Goal: Task Accomplishment & Management: Manage account settings

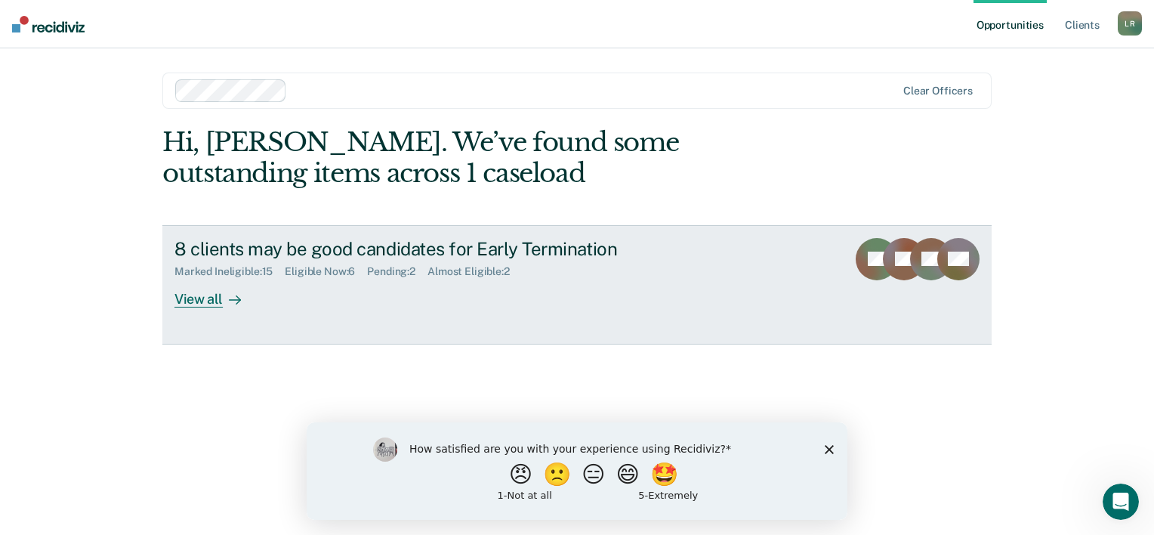
click at [207, 304] on div "View all" at bounding box center [216, 292] width 85 height 29
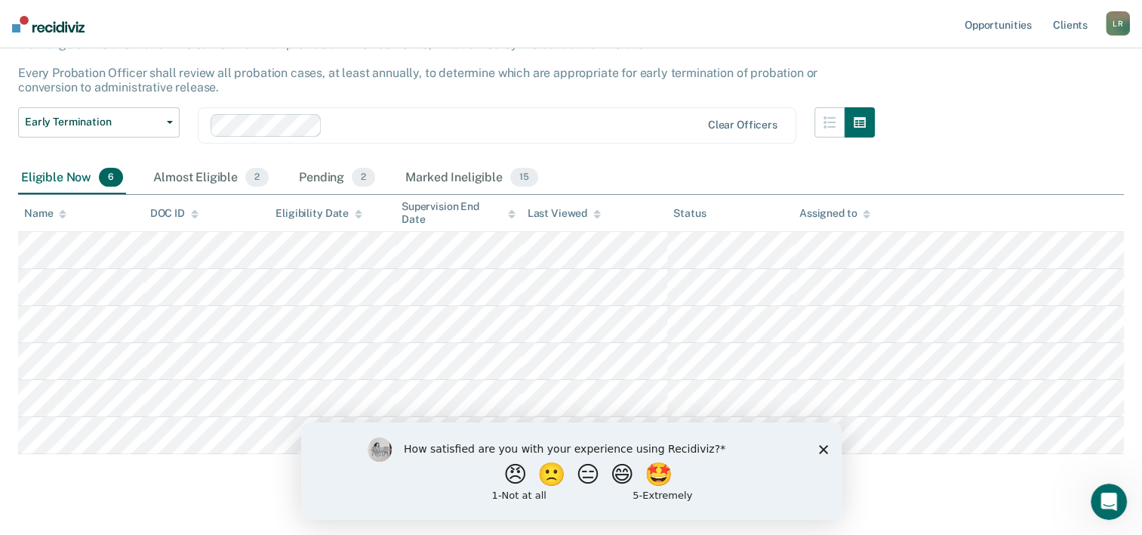
scroll to position [151, 0]
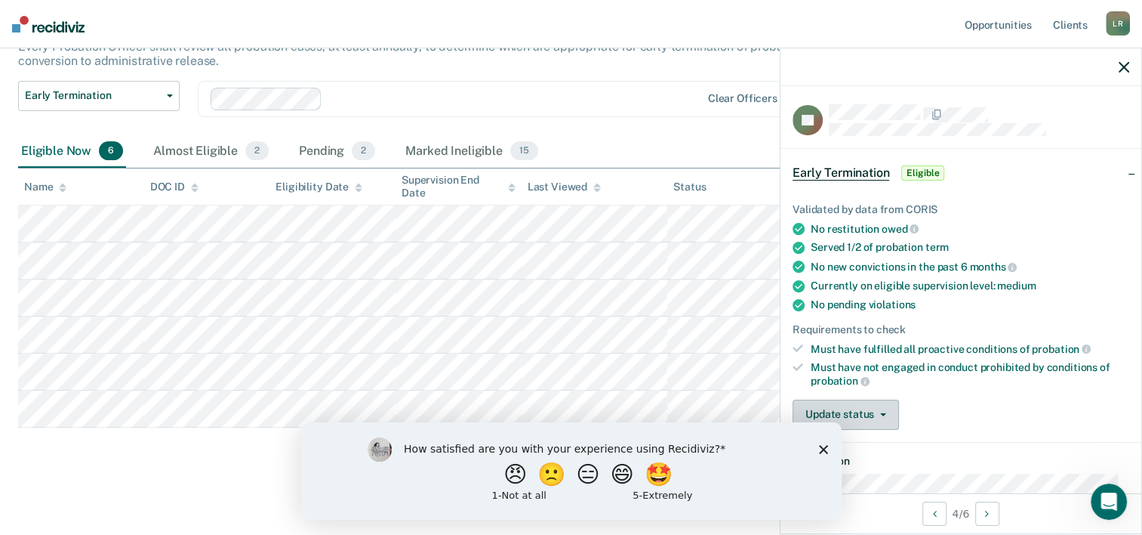
click at [864, 411] on button "Update status" at bounding box center [846, 414] width 106 height 30
click at [824, 450] on polygon "Close survey" at bounding box center [822, 448] width 9 height 9
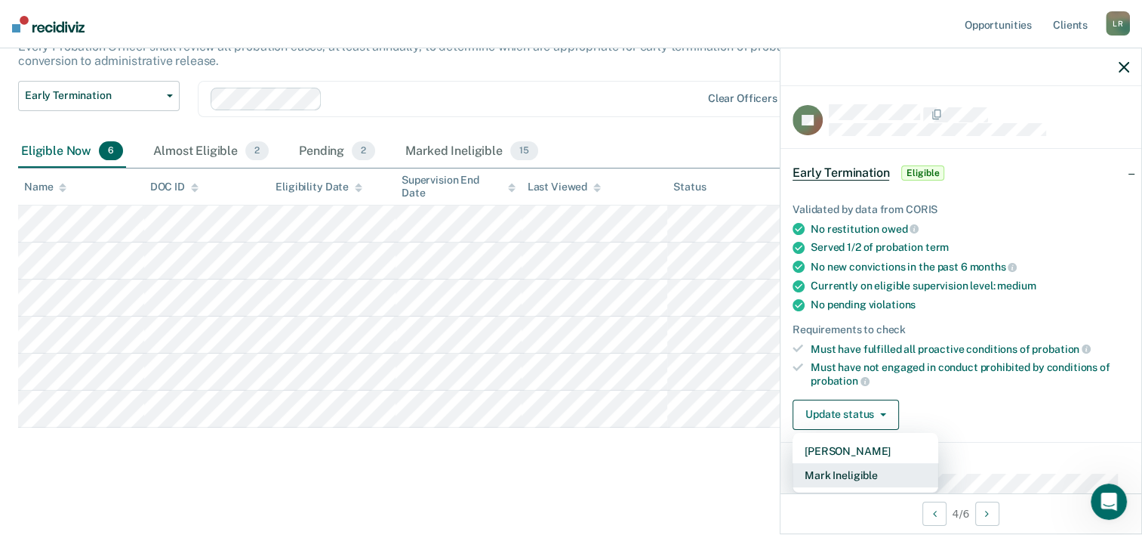
click at [858, 470] on button "Mark Ineligible" at bounding box center [866, 475] width 146 height 24
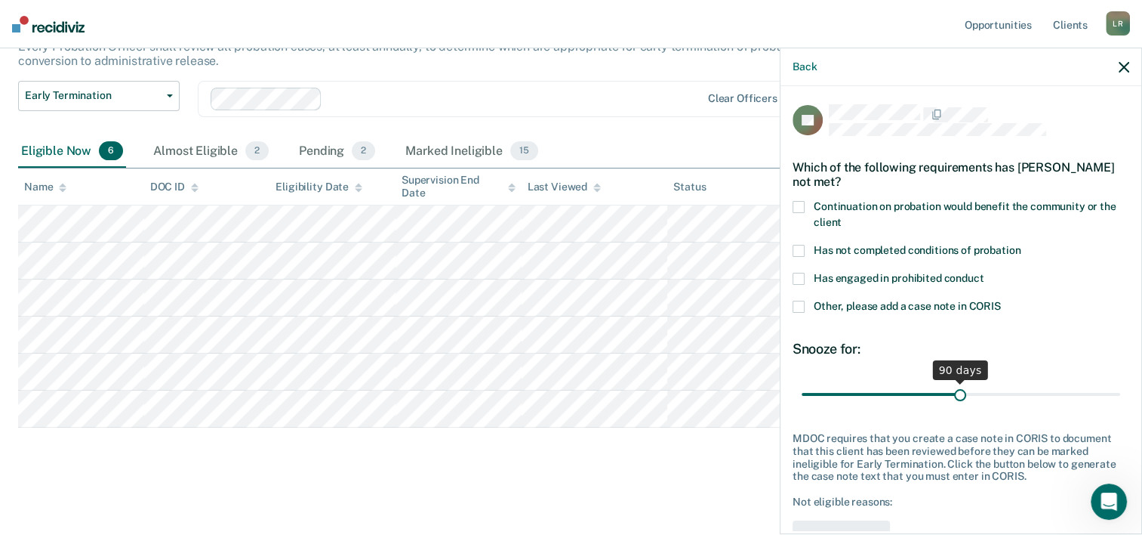
drag, startPoint x: 855, startPoint y: 390, endPoint x: 954, endPoint y: 399, distance: 98.6
type input "90"
click at [954, 399] on input "range" at bounding box center [961, 394] width 319 height 26
click at [797, 205] on span at bounding box center [799, 207] width 12 height 12
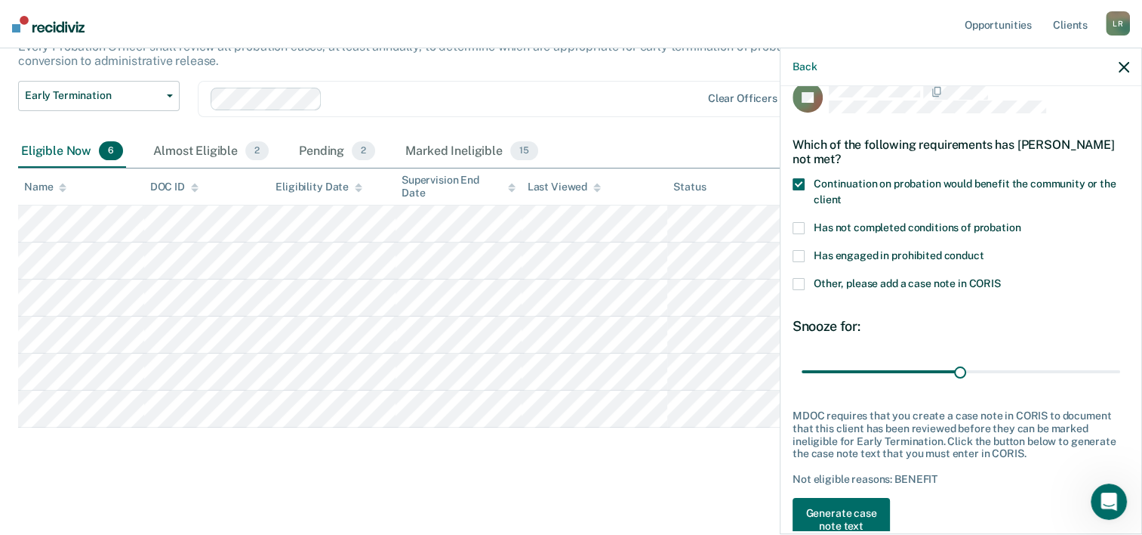
scroll to position [57, 0]
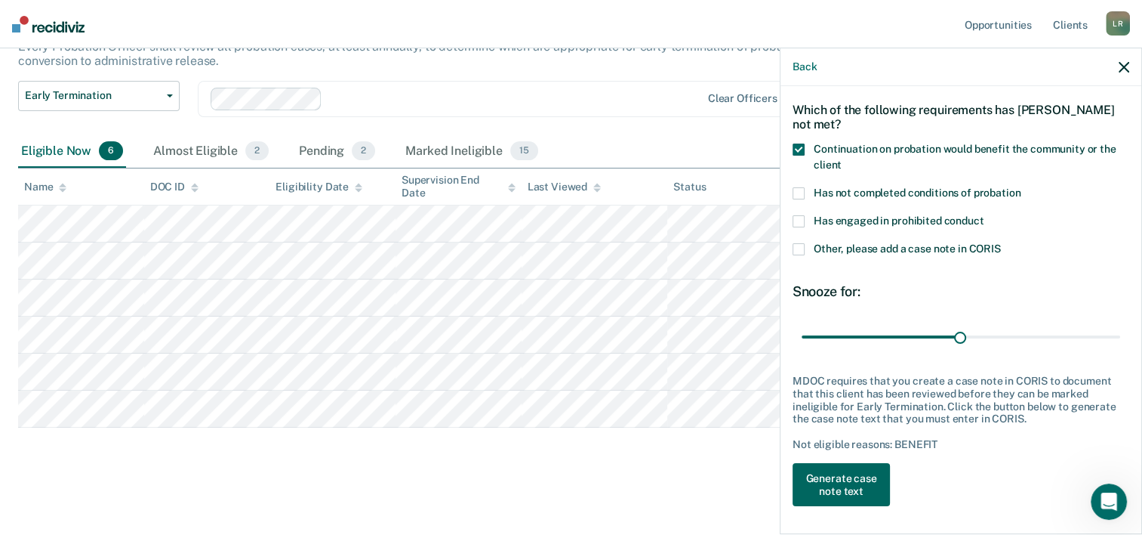
click at [874, 480] on button "Generate case note text" at bounding box center [841, 485] width 97 height 44
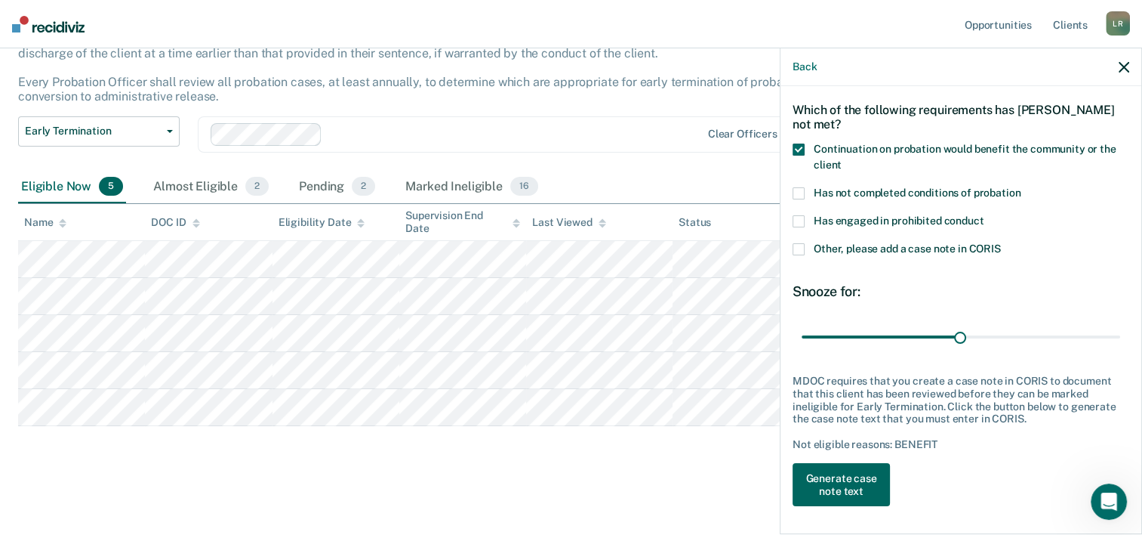
scroll to position [115, 0]
